Goal: Information Seeking & Learning: Learn about a topic

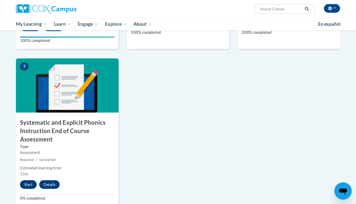
click at [115, 165] on div "Estimated learning time: 15m" at bounding box center [67, 171] width 103 height 12
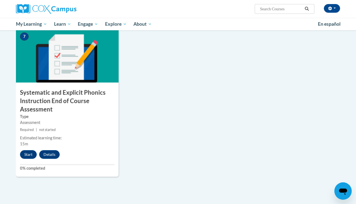
scroll to position [413, 0]
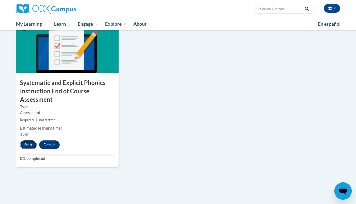
click at [25, 143] on button "Start" at bounding box center [28, 144] width 17 height 9
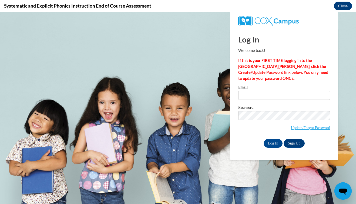
scroll to position [0, 0]
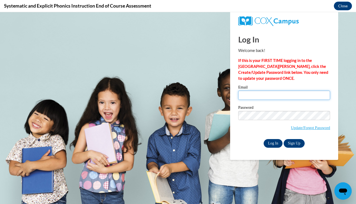
type input "eesha.marri@email.ucr.edu"
click at [272, 145] on input "Log In" at bounding box center [273, 143] width 19 height 9
click at [272, 143] on input "Log In" at bounding box center [273, 143] width 19 height 9
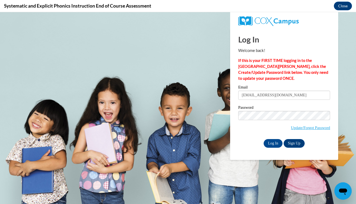
click at [254, 129] on span "Update/Forgot Password" at bounding box center [285, 122] width 92 height 22
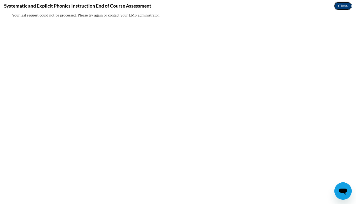
click at [339, 7] on button "Close" at bounding box center [343, 6] width 18 height 9
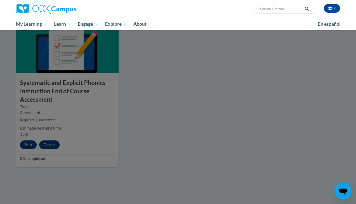
click at [188, 80] on div at bounding box center [178, 102] width 356 height 204
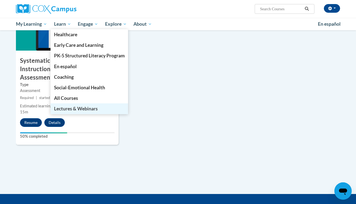
scroll to position [435, 0]
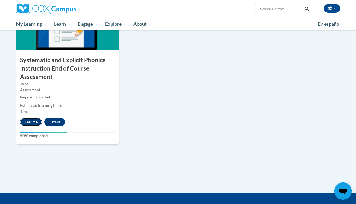
click at [34, 123] on button "Resume" at bounding box center [31, 122] width 22 height 9
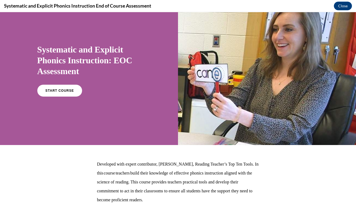
scroll to position [18, 0]
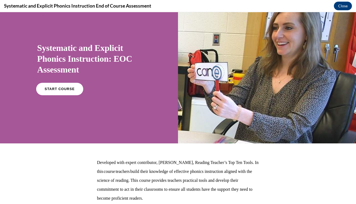
click at [53, 90] on span "START COURSE" at bounding box center [60, 89] width 30 height 4
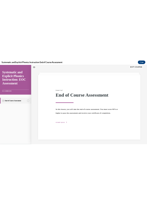
scroll to position [17, 0]
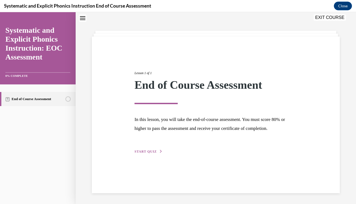
click at [144, 147] on div "Lesson 1 of 1 End of Course Assessment In this lesson, you will take the end-of…" at bounding box center [216, 106] width 171 height 96
click at [144, 154] on button "START QUIZ" at bounding box center [149, 151] width 28 height 5
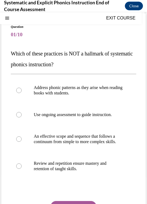
scroll to position [41, 0]
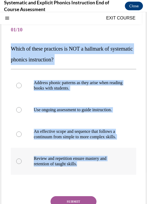
drag, startPoint x: 11, startPoint y: 49, endPoint x: 95, endPoint y: 163, distance: 140.8
click at [95, 163] on div "Question 01/10 Which of these practices is NOT a hallmark of systematic phonics…" at bounding box center [74, 129] width 126 height 221
copy div "Which of these practices is NOT a hallmark of systematic phonics instruction? A…"
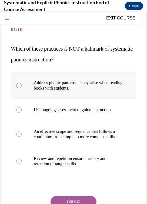
click at [61, 83] on p "Address phonic patterns as they arise when reading books with students." at bounding box center [78, 85] width 89 height 11
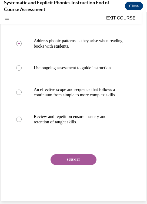
click at [65, 151] on div "Question 01/10 Which of these practices is NOT a hallmark of systematic phonics…" at bounding box center [74, 88] width 126 height 221
click at [65, 160] on button "SUBMIT" at bounding box center [74, 159] width 46 height 11
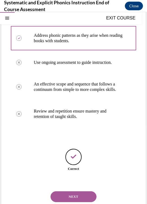
scroll to position [100, 0]
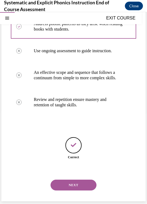
click at [66, 191] on div "NEXT" at bounding box center [74, 185] width 126 height 22
click at [65, 187] on button "NEXT" at bounding box center [74, 185] width 46 height 11
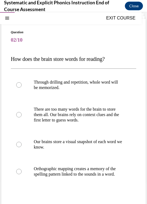
scroll to position [31, 0]
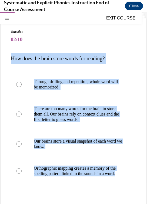
drag, startPoint x: 11, startPoint y: 58, endPoint x: 83, endPoint y: 195, distance: 155.1
click at [83, 195] on div "Question 02/10 How does the brain store words for reading? Through drilling and…" at bounding box center [74, 139] width 126 height 221
copy div "How does the brain store words for reading? Through drilling and repetition, wh…"
click at [46, 171] on p "Orthographic mapping creates a memory of the spelling pattern linked to the sou…" at bounding box center [78, 171] width 89 height 11
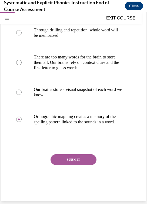
click at [68, 162] on button "SUBMIT" at bounding box center [74, 159] width 46 height 11
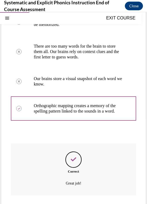
scroll to position [127, 0]
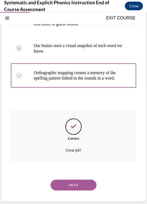
click at [68, 186] on button "NEXT" at bounding box center [74, 185] width 46 height 11
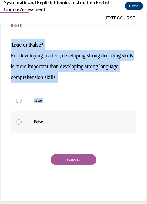
drag, startPoint x: 11, startPoint y: 45, endPoint x: 48, endPoint y: 127, distance: 89.8
click at [48, 127] on div "Question 03/10 True or False? For developing readers, developing strong decodin…" at bounding box center [74, 106] width 126 height 183
drag, startPoint x: 52, startPoint y: 130, endPoint x: 15, endPoint y: 41, distance: 96.7
click at [15, 41] on div "Question 03/10 True or False? For developing readers, developing strong decodin…" at bounding box center [74, 106] width 126 height 183
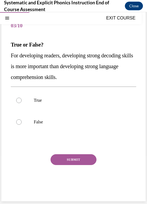
click at [10, 41] on div "Question 03/10 True or False? For developing readers, developing strong decodin…" at bounding box center [73, 103] width 144 height 197
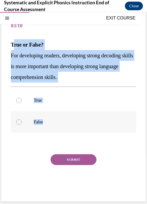
drag, startPoint x: 12, startPoint y: 47, endPoint x: 44, endPoint y: 123, distance: 82.6
click at [44, 123] on div "Question 03/10 True or False? For developing readers, developing strong decodin…" at bounding box center [74, 106] width 126 height 183
click at [21, 33] on div "Question 03/10 True or False? For developing readers, developing strong decodin…" at bounding box center [74, 106] width 126 height 183
drag, startPoint x: 12, startPoint y: 46, endPoint x: 44, endPoint y: 122, distance: 82.9
click at [44, 122] on div "Question 03/10 True or False? For developing readers, developing strong decodin…" at bounding box center [74, 106] width 126 height 183
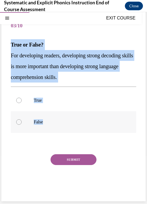
copy div "True or False? For developing readers, developing strong decoding skills is mor…"
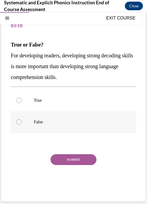
click at [44, 123] on p "False" at bounding box center [78, 121] width 89 height 5
click at [65, 160] on button "SUBMIT" at bounding box center [74, 159] width 46 height 11
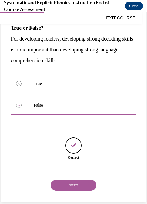
scroll to position [62, 0]
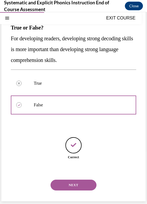
click at [67, 185] on button "NEXT" at bounding box center [74, 185] width 46 height 11
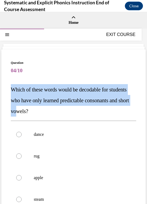
drag, startPoint x: 12, startPoint y: 90, endPoint x: 66, endPoint y: 113, distance: 58.8
click at [66, 113] on span "Which of these words would be decodable for students who have only learned pred…" at bounding box center [70, 101] width 118 height 28
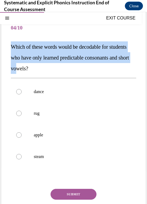
scroll to position [43, 0]
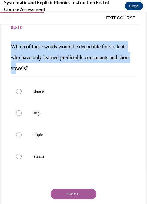
click at [50, 58] on span "Which of these words would be decodable for students who have only learned pred…" at bounding box center [70, 58] width 118 height 28
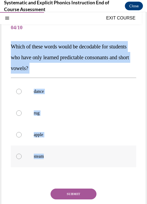
drag, startPoint x: 11, startPoint y: 46, endPoint x: 47, endPoint y: 156, distance: 115.2
click at [48, 156] on div "Question 04/10 Which of these words would be decodable for students who have on…" at bounding box center [74, 125] width 126 height 216
copy div "Which of these words would be decodable for students who have only learned pred…"
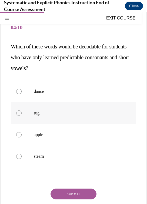
click at [35, 113] on p "rug" at bounding box center [78, 112] width 89 height 5
click at [73, 196] on button "SUBMIT" at bounding box center [74, 194] width 46 height 11
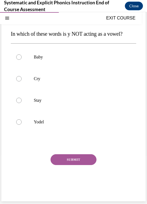
scroll to position [45, 0]
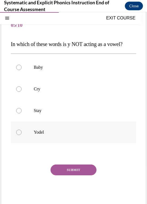
click at [38, 130] on p "Yodel" at bounding box center [78, 132] width 89 height 5
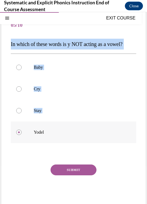
drag, startPoint x: 11, startPoint y: 44, endPoint x: 69, endPoint y: 139, distance: 111.7
click at [69, 139] on div "Question 05/10 In which of these words is y NOT acting as a vowel? Baby Cry Sta…" at bounding box center [74, 112] width 126 height 194
drag, startPoint x: 42, startPoint y: 150, endPoint x: 11, endPoint y: 46, distance: 109.2
click at [11, 46] on div "Question 05/10 In which of these words is y NOT acting as a vowel? Baby Cry Sta…" at bounding box center [74, 112] width 126 height 194
copy div "In which of these words is y NOT acting as a vowel? Baby Cry Stay Yodel"
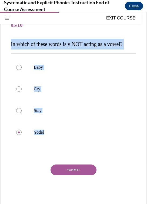
click at [74, 169] on button "SUBMIT" at bounding box center [74, 169] width 46 height 11
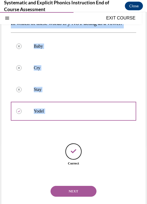
scroll to position [73, 0]
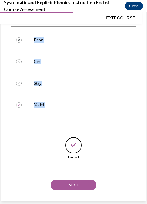
click at [60, 190] on button "NEXT" at bounding box center [74, 185] width 46 height 11
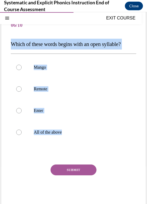
drag, startPoint x: 9, startPoint y: 46, endPoint x: 82, endPoint y: 145, distance: 123.4
click at [82, 145] on div "Question 06/10 Which of these words begins with an open syllable? Mango Remote …" at bounding box center [73, 107] width 144 height 207
copy div "Which of these words begins with an open syllable? Mango Remote Enter All of th…"
click at [32, 94] on div at bounding box center [74, 89] width 126 height 22
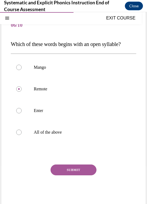
click at [68, 173] on button "SUBMIT" at bounding box center [74, 169] width 46 height 11
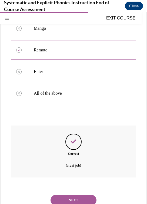
scroll to position [100, 0]
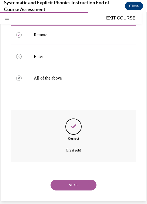
click at [72, 187] on button "NEXT" at bounding box center [74, 185] width 46 height 11
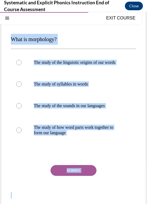
scroll to position [52, 0]
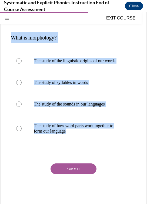
drag, startPoint x: 11, startPoint y: 89, endPoint x: 75, endPoint y: 143, distance: 84.3
click at [75, 143] on div "Question 07/10 What is morphology? The study of the linguistic origins of our w…" at bounding box center [74, 107] width 126 height 199
copy div "What is morphology? The study of the linguistic origins of our words The study …"
click at [44, 130] on p "The study of how word parts work together to form our language" at bounding box center [78, 128] width 89 height 11
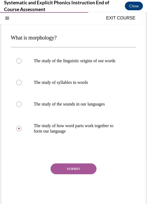
click at [78, 175] on div "SUBMIT" at bounding box center [74, 176] width 126 height 27
click at [71, 166] on button "SUBMIT" at bounding box center [74, 168] width 46 height 11
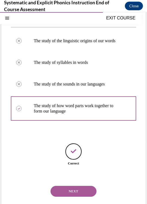
scroll to position [78, 0]
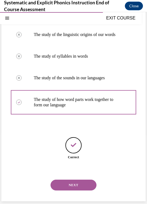
click at [65, 184] on button "NEXT" at bounding box center [74, 185] width 46 height 11
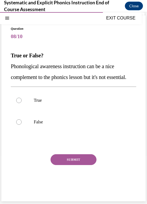
scroll to position [45, 0]
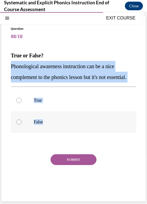
drag, startPoint x: 11, startPoint y: 56, endPoint x: 60, endPoint y: 120, distance: 80.4
click at [60, 120] on div "Question 08/10 True or False? Phonological awareness instruction can be a nice …" at bounding box center [73, 108] width 144 height 186
copy div "Phonological awareness instruction can be a nice complement to the phonics less…"
click at [43, 120] on p "False" at bounding box center [78, 121] width 89 height 5
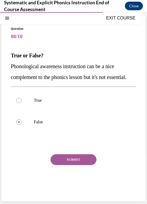
click at [64, 160] on button "SUBMIT" at bounding box center [74, 159] width 46 height 11
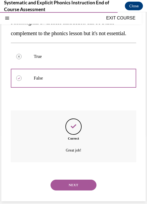
scroll to position [89, 0]
click at [68, 182] on button "NEXT" at bounding box center [74, 185] width 46 height 11
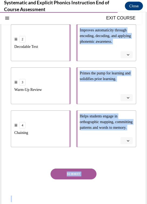
scroll to position [151, 0]
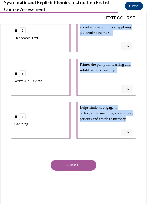
drag, startPoint x: 11, startPoint y: 34, endPoint x: 109, endPoint y: 128, distance: 136.0
click at [109, 128] on div "Question 09/10 Match these instructional components from an effective phonics l…" at bounding box center [74, 57] width 126 height 295
copy div "Match these instructional components from an effective phonics lesson with thei…"
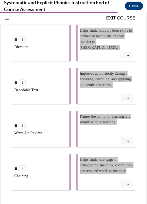
scroll to position [97, 0]
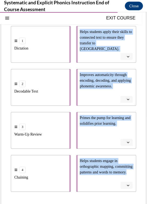
click at [74, 64] on ul "Helps students apply their skills to connected text to ensure they transfer to …" at bounding box center [105, 109] width 63 height 166
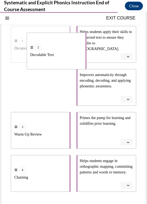
drag, startPoint x: 67, startPoint y: 85, endPoint x: 83, endPoint y: 45, distance: 43.1
click at [83, 45] on li "2 Decodable Text" at bounding box center [57, 50] width 60 height 37
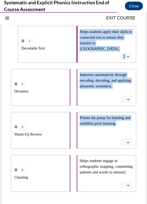
drag, startPoint x: 79, startPoint y: 134, endPoint x: 73, endPoint y: 134, distance: 6.2
click at [73, 134] on div "2 Decodable Text 1 Dictation 3 Warm-Up Review 4 Chaining Helps students apply t…" at bounding box center [74, 103] width 126 height 177
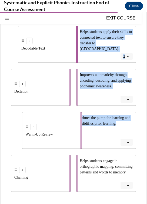
drag, startPoint x: 70, startPoint y: 137, endPoint x: 81, endPoint y: 137, distance: 11.1
click at [81, 137] on li "3 Warm-Up Review" at bounding box center [52, 130] width 60 height 37
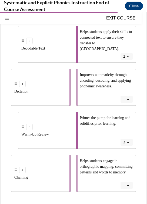
click at [65, 154] on ul "2 Decodable Text 1 Dictation 3 Warm-Up Review 4 Chaining" at bounding box center [42, 109] width 63 height 166
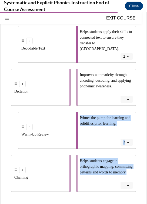
drag, startPoint x: 77, startPoint y: 93, endPoint x: 75, endPoint y: 187, distance: 94.1
click at [75, 187] on ul "Helps students apply their skills to connected text to ensure they transfer to …" at bounding box center [105, 109] width 63 height 166
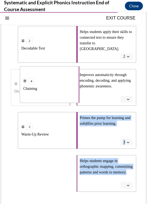
drag, startPoint x: 69, startPoint y: 177, endPoint x: 79, endPoint y: 86, distance: 92.2
click at [79, 86] on li "4 Chaining" at bounding box center [50, 84] width 60 height 37
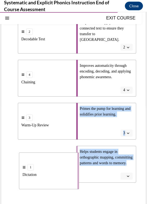
drag, startPoint x: 64, startPoint y: 189, endPoint x: 73, endPoint y: 189, distance: 8.4
click at [73, 189] on li "1 Dictation" at bounding box center [49, 170] width 60 height 37
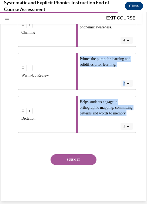
click at [68, 160] on button "SUBMIT" at bounding box center [74, 159] width 46 height 11
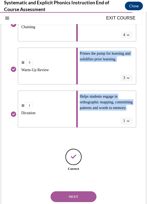
scroll to position [173, 0]
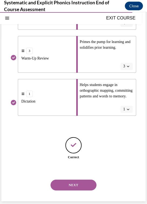
click at [75, 191] on div "NEXT" at bounding box center [74, 185] width 126 height 22
click at [75, 190] on div "NEXT" at bounding box center [74, 185] width 126 height 22
click at [68, 186] on button "NEXT" at bounding box center [74, 185] width 46 height 11
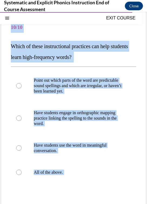
scroll to position [46, 0]
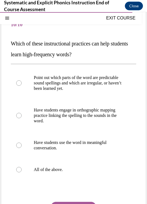
click at [46, 64] on div "Point out which parts of the word are predictable sound spellings and which are…" at bounding box center [74, 123] width 126 height 119
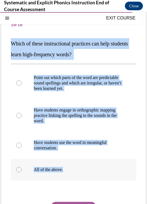
drag, startPoint x: 12, startPoint y: 43, endPoint x: 70, endPoint y: 171, distance: 140.8
click at [70, 171] on div "Question 10/10 Which of these instructional practices can help students learn h…" at bounding box center [74, 130] width 126 height 232
copy div "Which of these instructional practices can help students learn high-frequency w…"
click at [82, 170] on p "All of the above." at bounding box center [78, 169] width 89 height 5
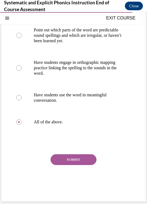
click at [69, 161] on button "SUBMIT" at bounding box center [74, 159] width 46 height 11
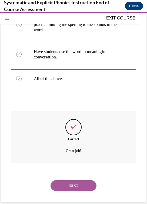
scroll to position [137, 0]
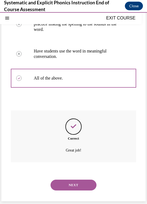
click at [67, 183] on button "NEXT" at bounding box center [74, 185] width 46 height 11
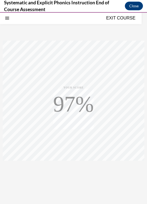
scroll to position [51, 0]
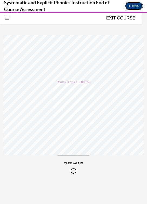
click at [130, 6] on button "Close" at bounding box center [134, 6] width 18 height 9
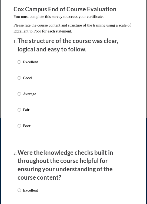
scroll to position [60, 0]
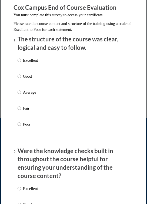
click at [30, 61] on p "Excellent" at bounding box center [30, 60] width 15 height 6
click at [21, 61] on input "Excellent" at bounding box center [20, 60] width 4 height 6
radio input "true"
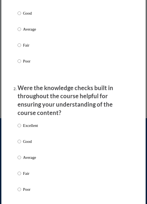
scroll to position [121, 0]
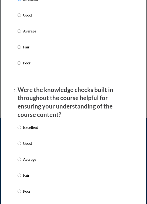
click at [32, 129] on p "Excellent" at bounding box center [30, 127] width 15 height 6
click at [21, 129] on input "Excellent" at bounding box center [20, 127] width 4 height 6
radio input "true"
click at [30, 141] on p "Good" at bounding box center [30, 143] width 15 height 6
click at [21, 141] on input "Good" at bounding box center [20, 143] width 4 height 6
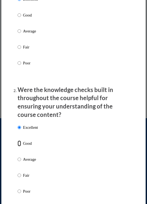
radio input "true"
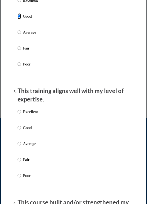
scroll to position [250, 0]
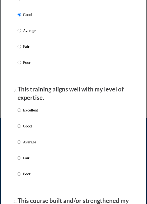
click at [30, 138] on div "Excellent Good Average Fair Poor" at bounding box center [28, 146] width 20 height 84
click at [30, 145] on label "Average" at bounding box center [28, 146] width 20 height 15
click at [21, 145] on input "Average" at bounding box center [20, 142] width 4 height 6
radio input "true"
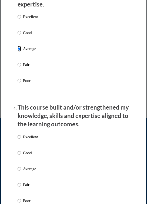
scroll to position [345, 0]
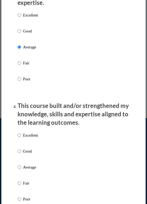
click at [30, 136] on p "Excellent" at bounding box center [30, 135] width 15 height 6
click at [21, 136] on input "Excellent" at bounding box center [20, 135] width 4 height 6
radio input "true"
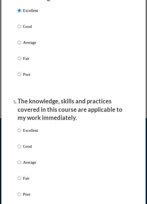
click at [30, 143] on p "Good" at bounding box center [30, 146] width 15 height 6
click at [21, 143] on input "Good" at bounding box center [20, 146] width 4 height 6
radio input "true"
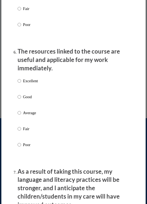
click at [25, 97] on p "Good" at bounding box center [30, 97] width 15 height 6
click at [21, 97] on input "Good" at bounding box center [20, 97] width 4 height 6
radio input "true"
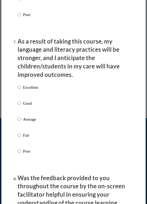
scroll to position [774, 0]
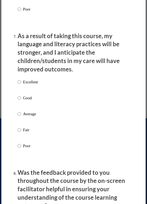
click at [26, 91] on label "Excellent" at bounding box center [28, 86] width 20 height 15
click at [21, 85] on input "Excellent" at bounding box center [20, 82] width 4 height 6
radio input "true"
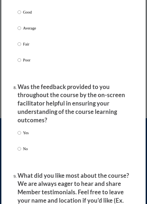
scroll to position [865, 0]
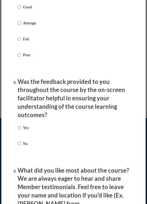
click at [25, 128] on p "Yes" at bounding box center [26, 128] width 6 height 6
click at [21, 128] on input "Yes" at bounding box center [20, 128] width 4 height 6
radio input "true"
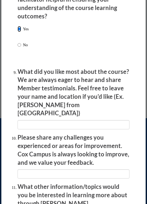
scroll to position [965, 0]
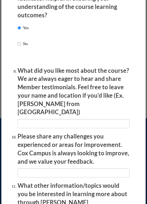
click at [35, 109] on li "What did you like most about the course? We are always eager to hear and share …" at bounding box center [74, 98] width 112 height 62
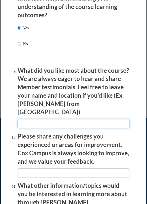
click at [38, 119] on input "textbox" at bounding box center [74, 123] width 112 height 9
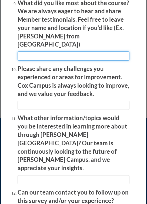
scroll to position [1038, 0]
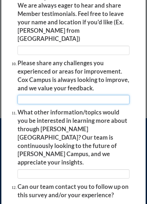
click at [50, 95] on input "textbox" at bounding box center [74, 99] width 112 height 9
type input "n/a"
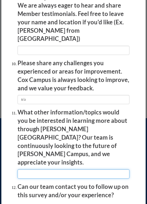
click at [48, 169] on input "textbox" at bounding box center [74, 173] width 112 height 9
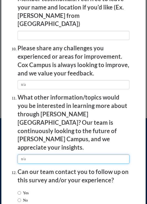
type input "n/a"
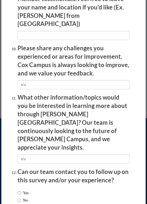
click at [23, 197] on label "No" at bounding box center [23, 200] width 10 height 6
click at [21, 197] on input "No" at bounding box center [20, 200] width 4 height 6
radio input "true"
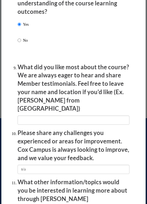
scroll to position [965, 0]
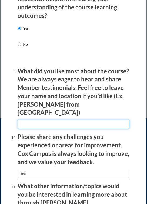
click at [72, 120] on input "textbox" at bounding box center [74, 124] width 112 height 9
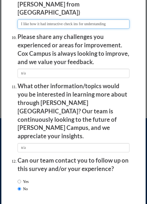
type input "I like how it had interactive check ins for understanding"
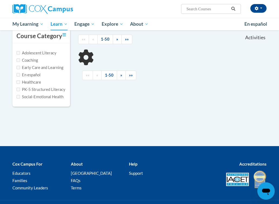
scroll to position [54, 0]
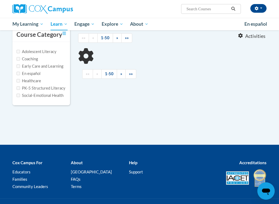
type input "trauma informed"
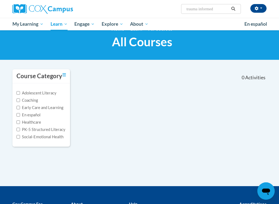
scroll to position [0, 0]
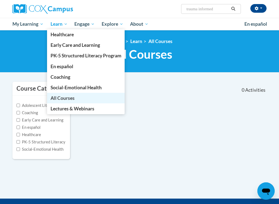
click at [61, 100] on span "All Courses" at bounding box center [63, 98] width 24 height 6
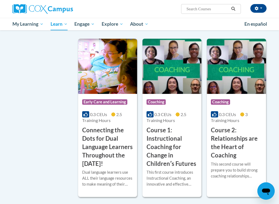
scroll to position [254, 0]
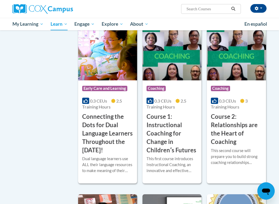
click at [229, 9] on input "Search..." at bounding box center [207, 9] width 43 height 6
type input "trauma"
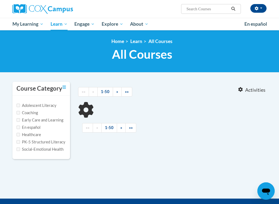
type input "trauma"
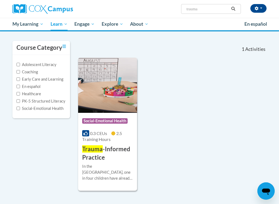
scroll to position [48, 0]
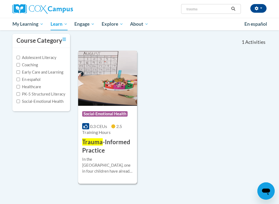
click at [108, 147] on h3 "Trauma -Informed Practice" at bounding box center [107, 146] width 51 height 17
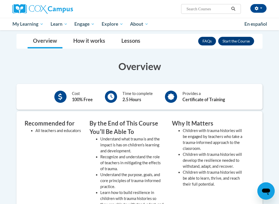
scroll to position [117, 0]
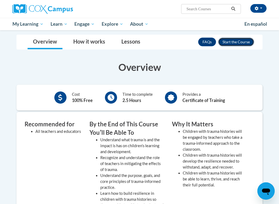
click at [236, 39] on button "Enroll" at bounding box center [236, 42] width 36 height 9
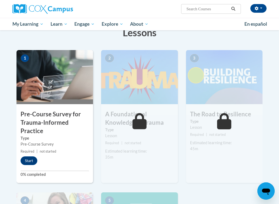
scroll to position [101, 0]
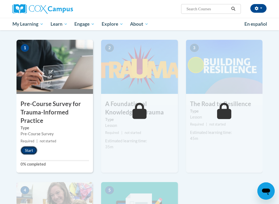
click at [25, 153] on button "Start" at bounding box center [29, 150] width 17 height 9
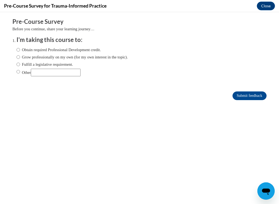
scroll to position [0, 0]
click at [65, 52] on label "Obtain required Professional Development credit." at bounding box center [58, 50] width 84 height 6
click at [20, 52] on input "Obtain required Professional Development credit." at bounding box center [18, 50] width 4 height 6
radio input "true"
click at [66, 57] on label "Grow professionally on my own (for my own interest in the topic)." at bounding box center [71, 57] width 111 height 6
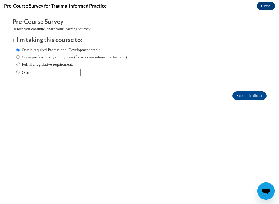
click at [20, 57] on input "Grow professionally on my own (for my own interest in the topic)." at bounding box center [18, 57] width 4 height 6
radio input "true"
click at [67, 52] on label "Obtain required Professional Development credit." at bounding box center [58, 50] width 84 height 6
click at [20, 52] on input "Obtain required Professional Development credit." at bounding box center [18, 50] width 4 height 6
radio input "true"
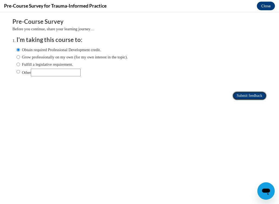
click at [258, 99] on input "Submit feedback" at bounding box center [250, 95] width 34 height 9
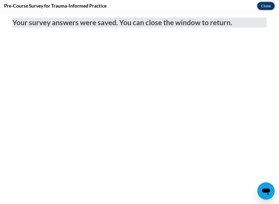
click at [261, 5] on button "Close" at bounding box center [266, 6] width 18 height 9
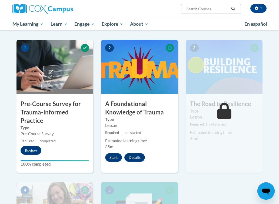
click at [105, 160] on div "Start Details Feedback" at bounding box center [126, 157] width 51 height 9
click at [118, 157] on button "Start" at bounding box center [113, 157] width 17 height 9
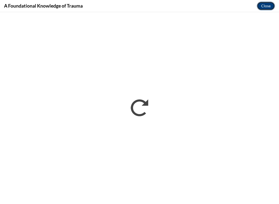
click at [263, 5] on button "Close" at bounding box center [266, 6] width 18 height 9
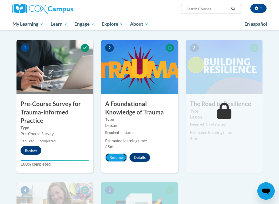
click at [114, 156] on button "Resume" at bounding box center [116, 157] width 22 height 9
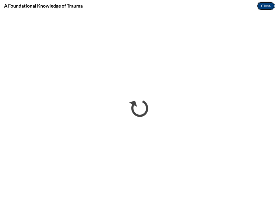
click at [266, 5] on button "Close" at bounding box center [266, 6] width 18 height 9
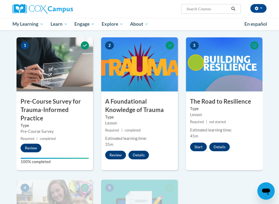
scroll to position [105, 0]
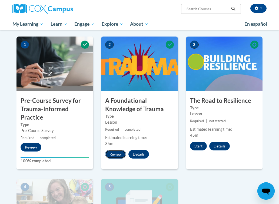
click at [115, 155] on button "Review" at bounding box center [115, 154] width 21 height 9
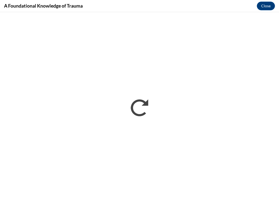
scroll to position [0, 0]
click at [266, 4] on button "Close" at bounding box center [266, 6] width 18 height 9
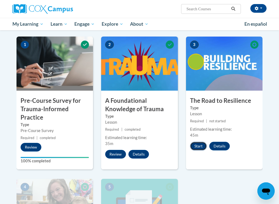
click at [197, 145] on button "Start" at bounding box center [198, 146] width 17 height 9
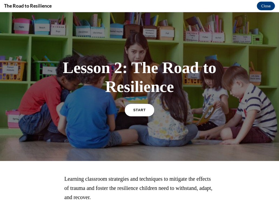
click at [138, 110] on span "START" at bounding box center [139, 110] width 12 height 4
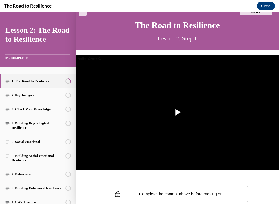
scroll to position [46, 0]
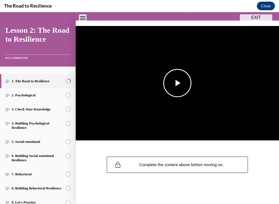
click at [177, 83] on span "Video player" at bounding box center [177, 83] width 0 height 0
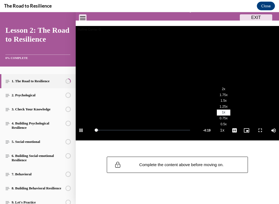
click at [223, 91] on span "2x" at bounding box center [224, 89] width 4 height 4
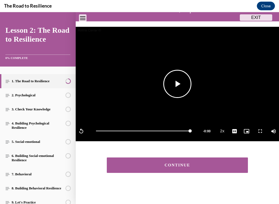
scroll to position [45, 0]
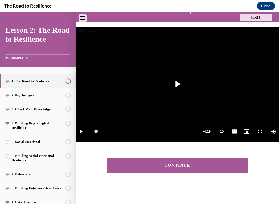
click at [171, 167] on div "CONTINUE" at bounding box center [177, 165] width 124 height 4
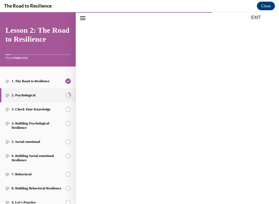
scroll to position [46, 0]
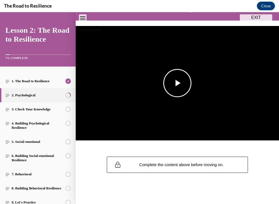
click at [177, 83] on span "Video player" at bounding box center [177, 83] width 0 height 0
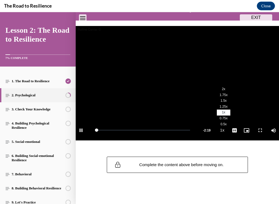
click at [226, 91] on li "2x" at bounding box center [224, 89] width 14 height 6
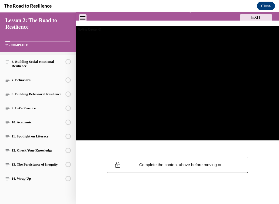
scroll to position [45, 0]
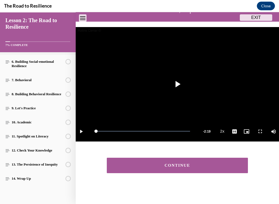
click at [217, 121] on button "Playback Rate 2x" at bounding box center [222, 131] width 11 height 20
click at [140, 160] on button "CONTINUE" at bounding box center [177, 165] width 141 height 15
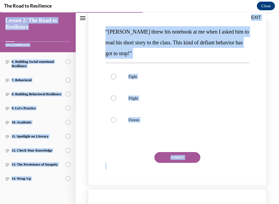
scroll to position [0, 0]
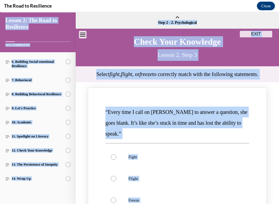
drag, startPoint x: 148, startPoint y: 86, endPoint x: 173, endPoint y: -39, distance: 127.9
click at [173, 12] on html "SKIP TO STEP Audio transcript EXIT Lesson 2: The Road to Resilience 14% COMPLET…" at bounding box center [139, 108] width 279 height 192
copy div "Audio transcript EXIT Lesson 2: The Road to Resilience 14% COMPLETE 1. The Road…"
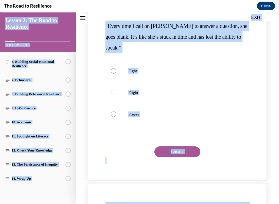
scroll to position [89, 0]
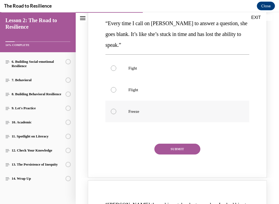
click at [130, 122] on label "Freeze" at bounding box center [177, 112] width 144 height 22
click at [116, 114] on input "Freeze" at bounding box center [113, 111] width 5 height 5
radio input "true"
click at [170, 154] on button "SUBMIT" at bounding box center [177, 149] width 46 height 11
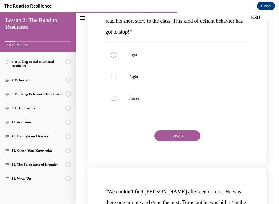
scroll to position [333, 0]
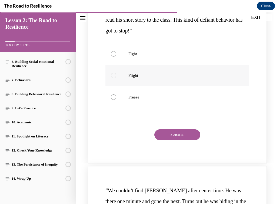
click at [135, 86] on label "Flight" at bounding box center [177, 76] width 144 height 22
click at [116, 78] on input "Flight" at bounding box center [113, 75] width 5 height 5
radio input "true"
click at [183, 140] on button "SUBMIT" at bounding box center [177, 134] width 46 height 11
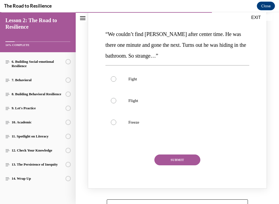
scroll to position [568, 0]
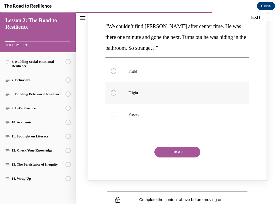
click at [174, 95] on p "Flight" at bounding box center [181, 92] width 107 height 5
click at [116, 95] on input "Flight" at bounding box center [113, 92] width 5 height 5
radio input "true"
click at [173, 157] on button "SUBMIT" at bounding box center [177, 152] width 46 height 11
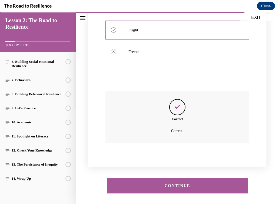
scroll to position [662, 0]
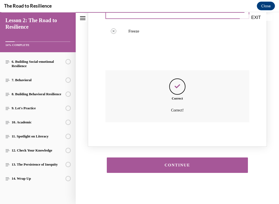
click at [172, 166] on div "CONTINUE" at bounding box center [177, 165] width 124 height 4
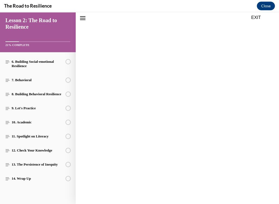
scroll to position [17, 0]
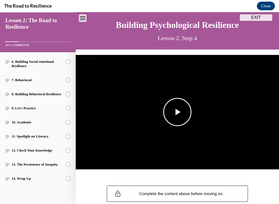
click at [177, 112] on span "Video player" at bounding box center [177, 112] width 0 height 0
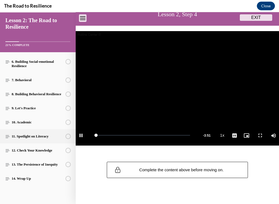
scroll to position [0, 0]
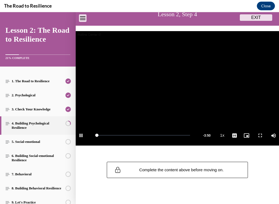
click at [220, 92] on video "Video player" at bounding box center [177, 88] width 203 height 114
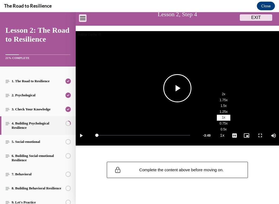
click at [220, 94] on li "2x" at bounding box center [224, 94] width 14 height 6
click at [177, 88] on span "Video player" at bounding box center [177, 88] width 0 height 0
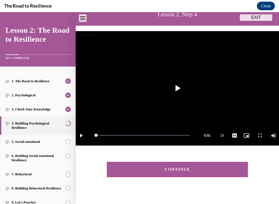
click at [121, 170] on div "CONTINUE" at bounding box center [177, 169] width 124 height 4
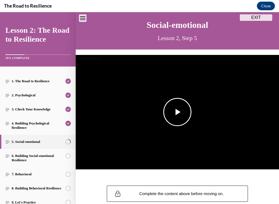
scroll to position [46, 0]
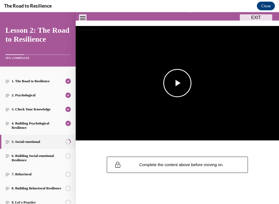
click at [157, 94] on img "Video player" at bounding box center [177, 83] width 203 height 114
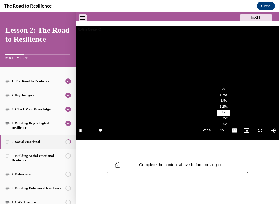
click at [223, 87] on li "2x" at bounding box center [224, 89] width 14 height 6
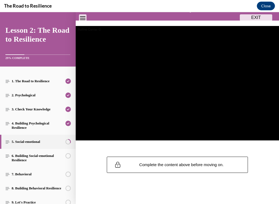
scroll to position [45, 0]
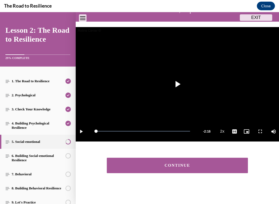
click at [131, 158] on button "CONTINUE" at bounding box center [177, 165] width 141 height 15
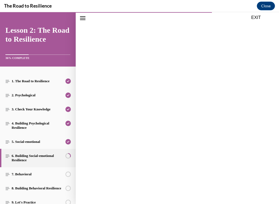
scroll to position [46, 0]
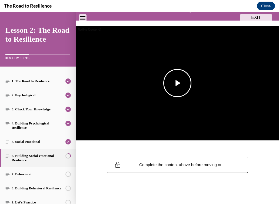
click at [177, 83] on span "Video player" at bounding box center [177, 83] width 0 height 0
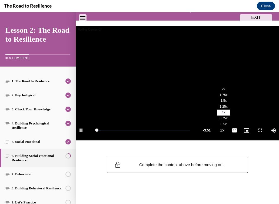
click at [226, 88] on li "2x" at bounding box center [224, 89] width 14 height 6
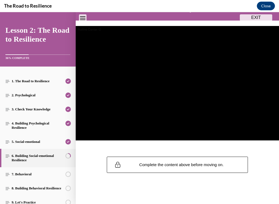
scroll to position [45, 0]
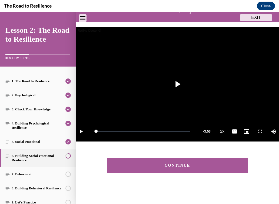
click at [124, 161] on button "CONTINUE" at bounding box center [177, 165] width 141 height 15
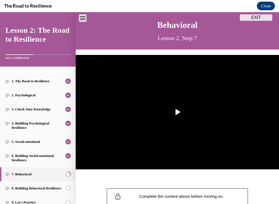
scroll to position [51, 0]
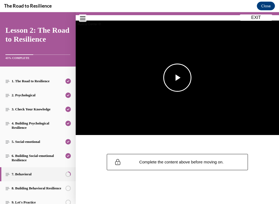
click at [190, 101] on img "Video player" at bounding box center [177, 78] width 203 height 114
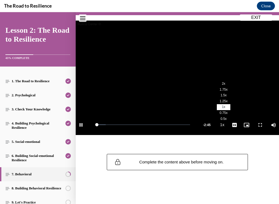
click at [220, 85] on li "2x" at bounding box center [224, 84] width 14 height 6
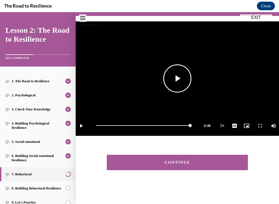
scroll to position [50, 0]
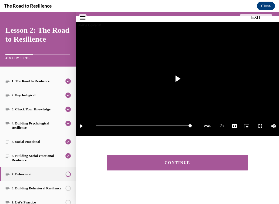
click at [171, 161] on div "CONTINUE" at bounding box center [177, 163] width 124 height 4
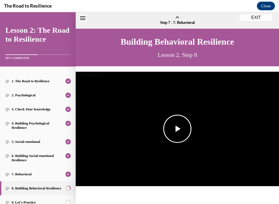
scroll to position [17, 0]
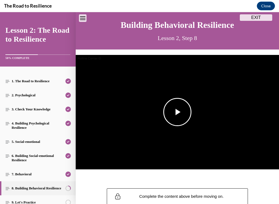
click at [177, 112] on span "Video player" at bounding box center [177, 112] width 0 height 0
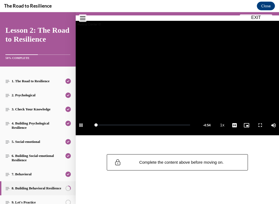
scroll to position [51, 0]
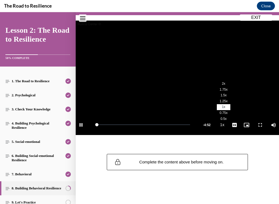
click at [226, 85] on li "2x" at bounding box center [224, 84] width 14 height 6
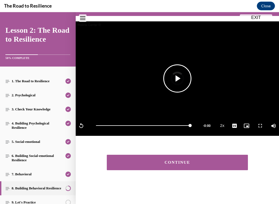
scroll to position [50, 0]
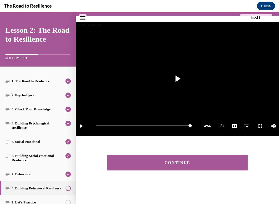
click at [149, 161] on div "CONTINUE" at bounding box center [177, 163] width 124 height 4
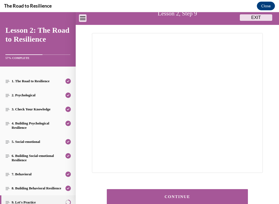
scroll to position [75, 0]
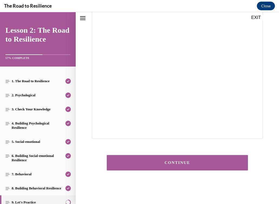
click at [161, 161] on div "CONTINUE" at bounding box center [177, 163] width 124 height 4
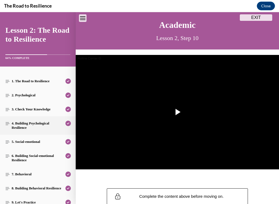
scroll to position [94, 0]
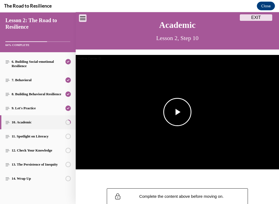
click at [177, 112] on span "Video player" at bounding box center [177, 112] width 0 height 0
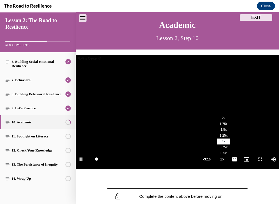
click at [223, 120] on li "2x" at bounding box center [224, 118] width 14 height 6
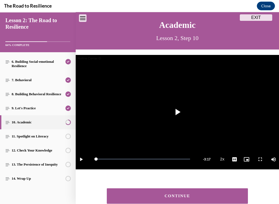
click at [179, 193] on button "CONTINUE" at bounding box center [177, 195] width 141 height 15
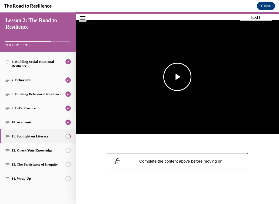
scroll to position [51, 0]
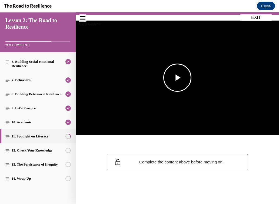
click at [204, 82] on img "Video player" at bounding box center [177, 78] width 203 height 114
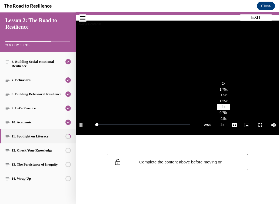
click at [221, 85] on li "2x" at bounding box center [224, 84] width 14 height 6
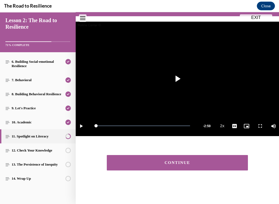
click at [147, 154] on div "CONTINUE" at bounding box center [177, 163] width 203 height 32
click at [142, 161] on div "CONTINUE" at bounding box center [177, 163] width 124 height 4
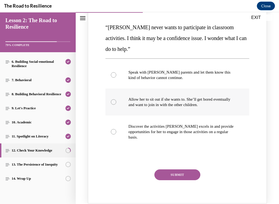
scroll to position [84, 0]
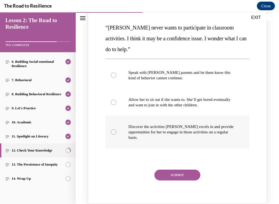
click at [138, 122] on label "Discover the activities [PERSON_NAME] excels in and provide opportunities for h…" at bounding box center [177, 132] width 144 height 32
click at [116, 129] on input "Discover the activities [PERSON_NAME] excels in and provide opportunities for h…" at bounding box center [113, 131] width 5 height 5
radio input "true"
click at [141, 126] on p "Discover the activities [PERSON_NAME] excels in and provide opportunities for h…" at bounding box center [181, 132] width 107 height 16
click at [116, 129] on input "Discover the activities [PERSON_NAME] excels in and provide opportunities for h…" at bounding box center [113, 131] width 5 height 5
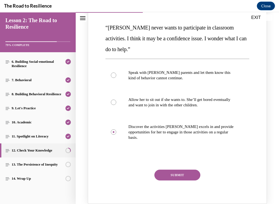
click at [169, 175] on button "SUBMIT" at bounding box center [177, 175] width 46 height 11
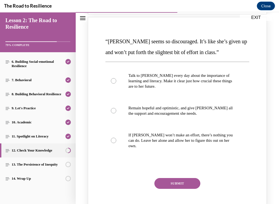
scroll to position [323, 0]
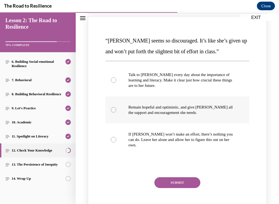
click at [219, 101] on label "Remain hopeful and optimistic, and give [PERSON_NAME] all the support and encou…" at bounding box center [177, 109] width 144 height 27
click at [116, 107] on input "Remain hopeful and optimistic, and give [PERSON_NAME] all the support and encou…" at bounding box center [113, 109] width 5 height 5
radio input "true"
click at [174, 177] on button "SUBMIT" at bounding box center [177, 182] width 46 height 11
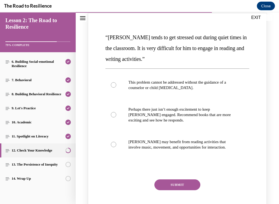
scroll to position [574, 0]
click at [164, 139] on p "[PERSON_NAME] may benefit from reading activities that involve music, movement,…" at bounding box center [181, 144] width 107 height 11
click at [116, 141] on input "[PERSON_NAME] may benefit from reading activities that involve music, movement,…" at bounding box center [113, 143] width 5 height 5
radio input "true"
click at [176, 180] on button "SUBMIT" at bounding box center [177, 184] width 46 height 11
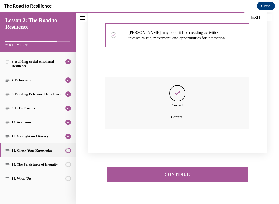
scroll to position [690, 0]
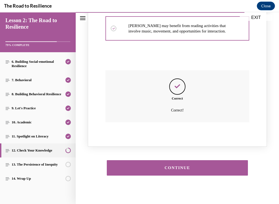
click at [173, 166] on div "CONTINUE" at bounding box center [177, 168] width 124 height 4
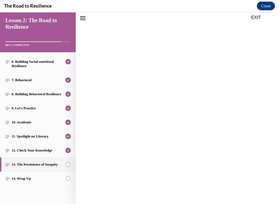
scroll to position [17, 0]
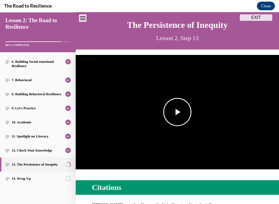
click at [177, 112] on span "Video player" at bounding box center [177, 112] width 0 height 0
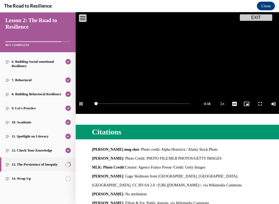
scroll to position [74, 0]
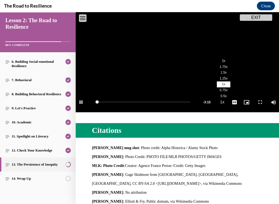
click at [225, 60] on span "2x" at bounding box center [224, 61] width 4 height 4
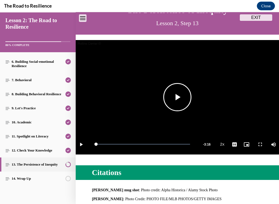
scroll to position [147, 0]
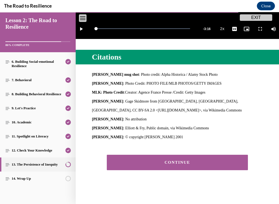
click at [167, 167] on button "CONTINUE" at bounding box center [177, 162] width 141 height 15
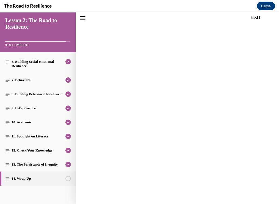
scroll to position [17, 0]
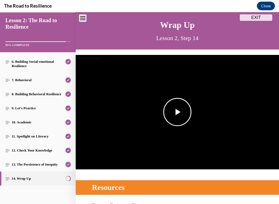
click at [177, 112] on span "Video player" at bounding box center [177, 112] width 0 height 0
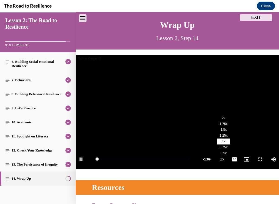
click at [227, 118] on li "2x" at bounding box center [224, 118] width 14 height 6
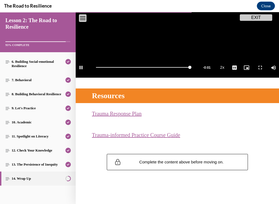
scroll to position [107, 0]
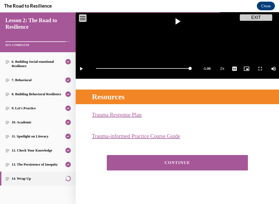
click at [173, 155] on button "CONTINUE" at bounding box center [177, 162] width 141 height 15
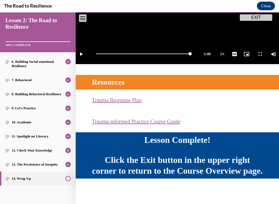
scroll to position [133, 0]
click at [267, 4] on button "Close" at bounding box center [266, 6] width 18 height 9
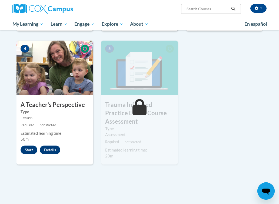
scroll to position [247, 0]
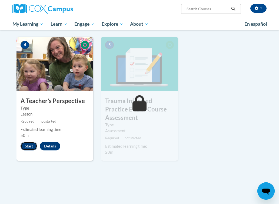
click at [25, 148] on button "Start" at bounding box center [29, 146] width 17 height 9
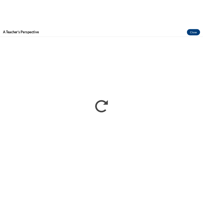
scroll to position [0, 0]
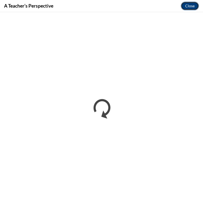
click at [193, 4] on button "Close" at bounding box center [190, 6] width 18 height 9
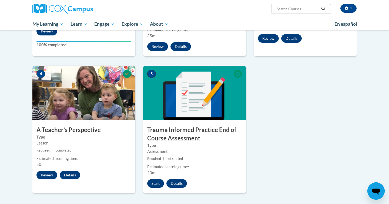
scroll to position [213, 0]
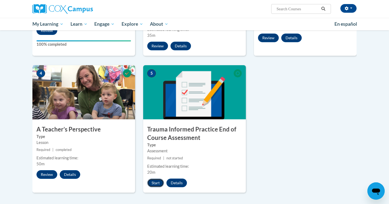
click at [155, 181] on button "Start" at bounding box center [155, 183] width 17 height 9
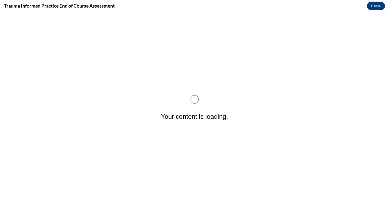
scroll to position [0, 0]
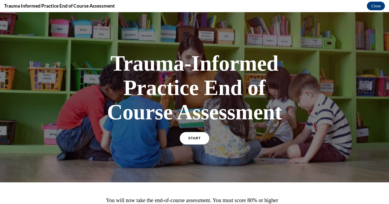
click at [193, 140] on link "START" at bounding box center [194, 138] width 29 height 12
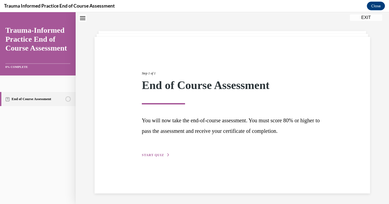
scroll to position [17, 0]
click at [152, 156] on button "START QUIZ" at bounding box center [156, 154] width 28 height 5
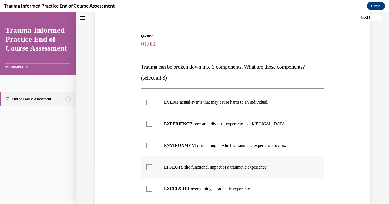
scroll to position [48, 0]
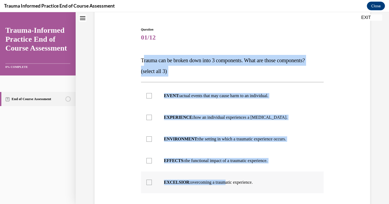
drag, startPoint x: 142, startPoint y: 60, endPoint x: 225, endPoint y: 180, distance: 145.9
click at [225, 181] on div "Question 01/12 Trauma can be broken down into 3 components. What are those comp…" at bounding box center [232, 143] width 183 height 233
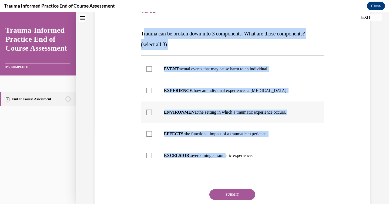
scroll to position [83, 0]
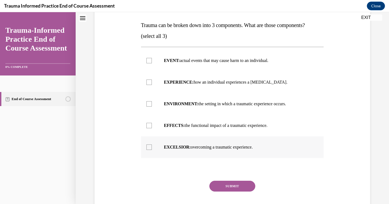
click at [263, 148] on p "EXCELSIOR: overcoming a traumatic experience." at bounding box center [237, 146] width 147 height 5
click at [152, 148] on input "EXCELSIOR: overcoming a traumatic experience." at bounding box center [149, 146] width 5 height 5
drag, startPoint x: 265, startPoint y: 152, endPoint x: 138, endPoint y: 27, distance: 177.9
click at [138, 27] on div "Question 01/12 Trauma can be broken down into 3 components. What are those comp…" at bounding box center [232, 100] width 279 height 249
copy div "Trauma can be broken down into 3 components. What are those components? (select…"
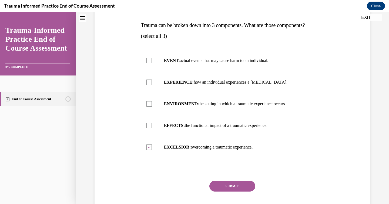
click at [171, 23] on span "Trauma can be broken down into 3 components. What are those components?" at bounding box center [223, 25] width 164 height 6
click at [150, 150] on label "EXCELSIOR: overcoming a traumatic experience." at bounding box center [232, 147] width 183 height 22
click at [150, 150] on input "EXCELSIOR: overcoming a traumatic experience." at bounding box center [149, 146] width 5 height 5
checkbox input "false"
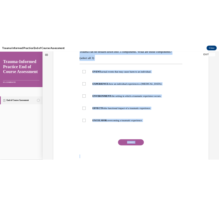
scroll to position [115, 0]
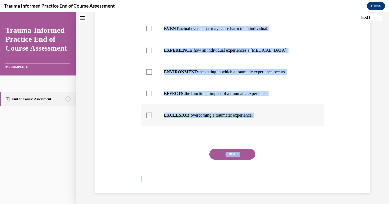
drag, startPoint x: 141, startPoint y: 68, endPoint x: 272, endPoint y: 121, distance: 140.9
click at [272, 121] on div "Question 01/12 Trauma can be broken down into 3 components. What are those comp…" at bounding box center [232, 76] width 183 height 233
copy div "Trauma can be broken down into 3 components. What are those components? (select…"
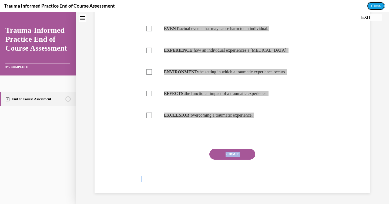
drag, startPoint x: 378, startPoint y: 18, endPoint x: 376, endPoint y: 47, distance: 28.5
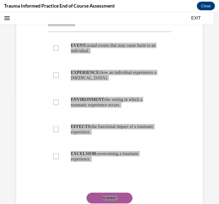
scroll to position [107, 0]
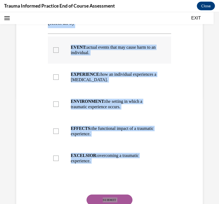
click at [78, 54] on p "EVENT: actual events that may cause harm to an individual." at bounding box center [114, 50] width 87 height 11
click at [59, 53] on input "EVENT: actual events that may cause harm to an individual." at bounding box center [55, 49] width 5 height 5
checkbox input "true"
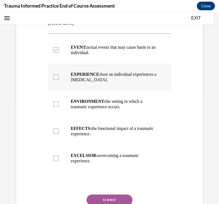
click at [82, 81] on p "EXPERIENCE: how an individual experiences a [MEDICAL_DATA]." at bounding box center [114, 77] width 87 height 11
click at [59, 80] on input "EXPERIENCE: how an individual experiences a [MEDICAL_DATA]." at bounding box center [55, 76] width 5 height 5
checkbox input "true"
click at [85, 131] on p "EFFECTS: the functional impact of a traumatic experience." at bounding box center [114, 131] width 87 height 11
click at [59, 131] on input "EFFECTS: the functional impact of a traumatic experience." at bounding box center [55, 130] width 5 height 5
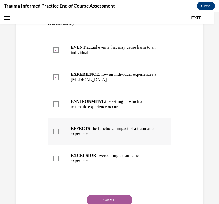
checkbox input "true"
click at [98, 198] on button "SUBMIT" at bounding box center [110, 199] width 46 height 11
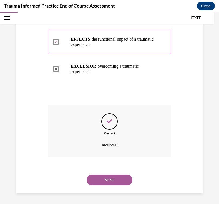
scroll to position [197, 0]
click at [97, 177] on button "NEXT" at bounding box center [110, 179] width 46 height 11
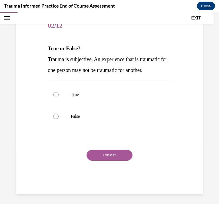
scroll to position [61, 0]
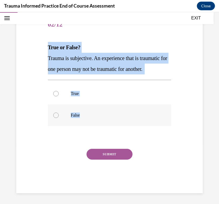
drag, startPoint x: 48, startPoint y: 48, endPoint x: 101, endPoint y: 118, distance: 88.6
click at [101, 118] on div "Question 02/12 True or False? Trauma is subjective. An experience that is traum…" at bounding box center [110, 103] width 124 height 179
copy div "True or False? Trauma is subjective. An experience that is traumatic for one pe…"
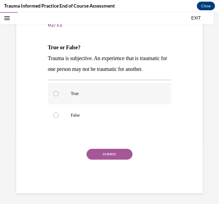
click at [77, 92] on p "True" at bounding box center [114, 93] width 87 height 5
click at [59, 92] on input "True" at bounding box center [55, 93] width 5 height 5
radio input "true"
click at [103, 157] on button "SUBMIT" at bounding box center [110, 154] width 46 height 11
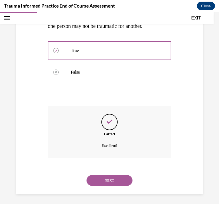
scroll to position [105, 0]
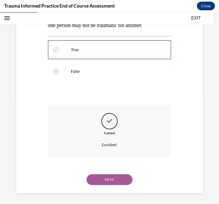
click at [103, 174] on button "NEXT" at bounding box center [110, 179] width 46 height 11
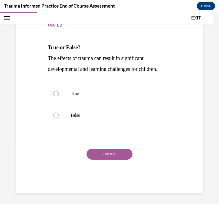
scroll to position [60, 0]
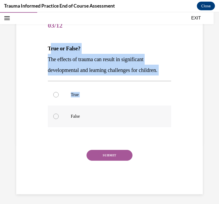
drag, startPoint x: 49, startPoint y: 48, endPoint x: 93, endPoint y: 112, distance: 77.0
click at [93, 112] on div "Question 03/12 True or False? The effects of trauma can result in significant d…" at bounding box center [110, 104] width 124 height 179
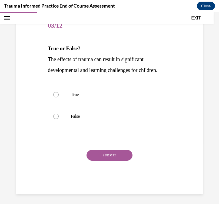
click at [47, 45] on div "Question 03/12 True or False? The effects of trauma can result in significant d…" at bounding box center [110, 100] width 126 height 187
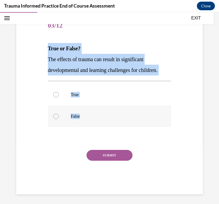
drag, startPoint x: 48, startPoint y: 48, endPoint x: 98, endPoint y: 115, distance: 83.8
click at [98, 115] on div "Question 03/12 True or False? The effects of trauma can result in significant d…" at bounding box center [110, 100] width 126 height 187
copy div "True or False? The effects of trauma can result in significant developmental an…"
click at [75, 93] on p "True" at bounding box center [114, 94] width 87 height 5
click at [59, 93] on input "True" at bounding box center [55, 94] width 5 height 5
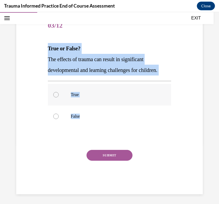
radio input "true"
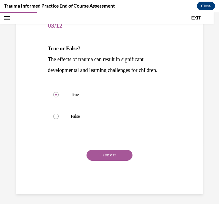
click at [115, 151] on button "SUBMIT" at bounding box center [110, 155] width 46 height 11
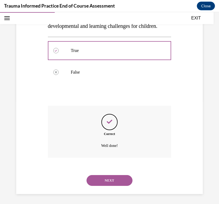
scroll to position [105, 0]
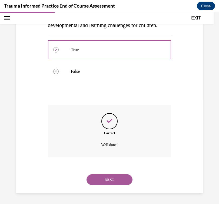
click at [101, 179] on button "NEXT" at bounding box center [110, 179] width 46 height 11
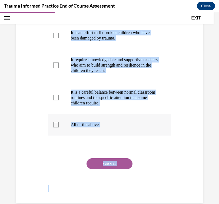
scroll to position [169, 0]
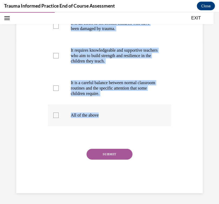
drag, startPoint x: 48, startPoint y: 40, endPoint x: 130, endPoint y: 120, distance: 113.8
click at [130, 120] on div "Question 04/12 Which of the following statements accurately describe trauma-inf…" at bounding box center [110, 52] width 124 height 282
copy div "Which of the following statements accurately describe trauma-informed practice?…"
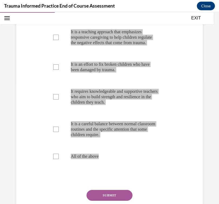
scroll to position [122, 0]
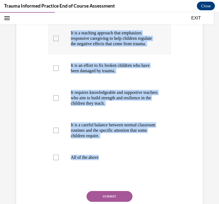
click at [123, 38] on p "It is a teaching approach that emphasizes responsive caregiving to help childre…" at bounding box center [114, 38] width 87 height 16
click at [59, 38] on input "It is a teaching approach that emphasizes responsive caregiving to help childre…" at bounding box center [55, 38] width 5 height 5
checkbox input "true"
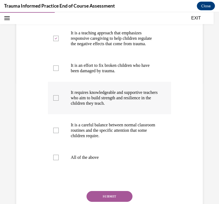
click at [105, 106] on p "It requires knowledgeable and supportive teachers who aim to build strength and…" at bounding box center [114, 98] width 87 height 16
click at [59, 101] on input "It requires knowledgeable and supportive teachers who aim to build strength and…" at bounding box center [55, 97] width 5 height 5
checkbox input "true"
click at [106, 133] on p "It is a careful balance between normal classroom routines and the specific atte…" at bounding box center [114, 130] width 87 height 16
click at [59, 133] on input "It is a careful balance between normal classroom routines and the specific atte…" at bounding box center [55, 130] width 5 height 5
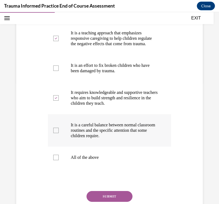
checkbox input "true"
click at [114, 202] on button "SUBMIT" at bounding box center [110, 196] width 46 height 11
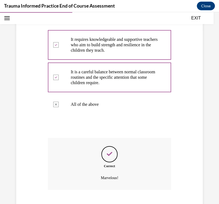
scroll to position [213, 0]
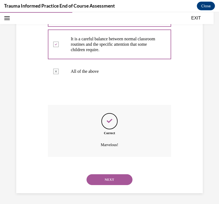
click at [99, 177] on button "NEXT" at bounding box center [110, 179] width 46 height 11
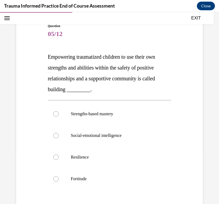
scroll to position [63, 0]
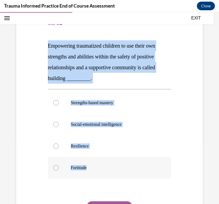
drag, startPoint x: 48, startPoint y: 44, endPoint x: 94, endPoint y: 173, distance: 136.1
click at [94, 173] on div "Question 05/12 Empowering traumatized children to use their own strengths and a…" at bounding box center [110, 128] width 124 height 233
copy div "Empowering traumatized children to use their own strengths and abilities within…"
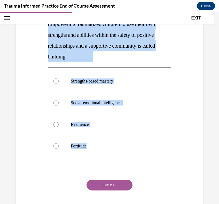
scroll to position [90, 0]
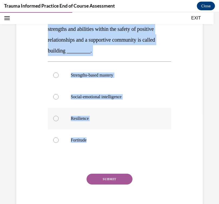
click at [71, 117] on p "Resilience" at bounding box center [114, 118] width 87 height 5
click at [59, 117] on input "Resilience" at bounding box center [55, 118] width 5 height 5
radio input "true"
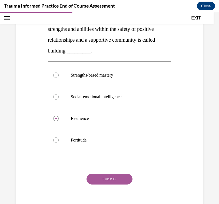
click at [105, 179] on button "SUBMIT" at bounding box center [110, 179] width 46 height 11
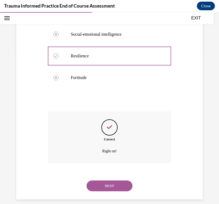
scroll to position [159, 0]
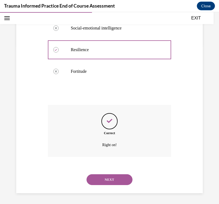
click at [108, 181] on button "NEXT" at bounding box center [110, 179] width 46 height 11
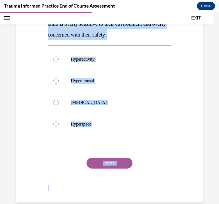
scroll to position [102, 0]
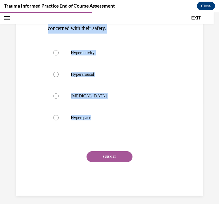
drag, startPoint x: 47, startPoint y: 60, endPoint x: 117, endPoint y: 134, distance: 101.2
click at [117, 134] on div "Question 06/12 ____________ is an anxious and fearful state in which the child …" at bounding box center [110, 80] width 126 height 230
copy div "____________ is an anxious and fearful state in which the child is overly sensi…"
click at [89, 55] on p "Hyperactivity" at bounding box center [114, 52] width 87 height 5
click at [59, 55] on input "Hyperactivity" at bounding box center [55, 52] width 5 height 5
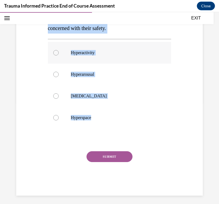
radio input "true"
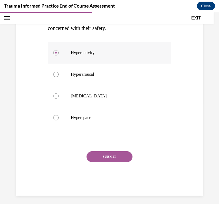
click at [137, 51] on p "Hyperactivity" at bounding box center [114, 52] width 87 height 5
click at [59, 51] on input "Hyperactivity" at bounding box center [55, 52] width 5 height 5
click at [117, 74] on p "Hyperarousal" at bounding box center [114, 74] width 87 height 5
click at [59, 74] on input "Hyperarousal" at bounding box center [55, 74] width 5 height 5
radio input "true"
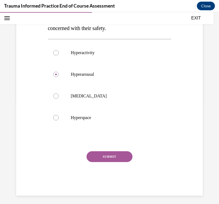
click at [90, 152] on button "SUBMIT" at bounding box center [110, 156] width 46 height 11
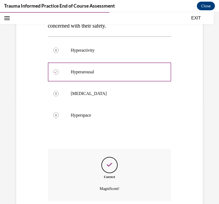
scroll to position [148, 0]
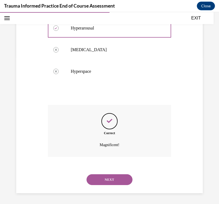
click at [96, 180] on button "NEXT" at bounding box center [110, 179] width 46 height 11
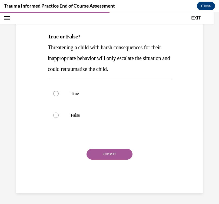
scroll to position [60, 0]
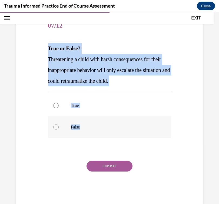
drag, startPoint x: 48, startPoint y: 50, endPoint x: 88, endPoint y: 132, distance: 91.4
click at [88, 132] on div "Question 07/12 True or False? Threatening a child with harsh consequences for t…" at bounding box center [110, 110] width 124 height 190
click at [76, 98] on label "True" at bounding box center [110, 106] width 124 height 22
click at [59, 103] on input "True" at bounding box center [55, 105] width 5 height 5
radio input "true"
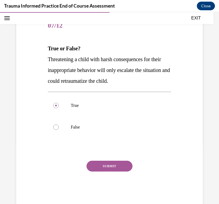
click at [101, 161] on button "SUBMIT" at bounding box center [110, 166] width 46 height 11
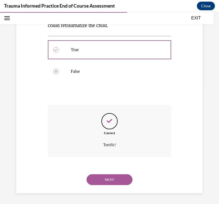
click at [103, 183] on button "NEXT" at bounding box center [110, 179] width 46 height 11
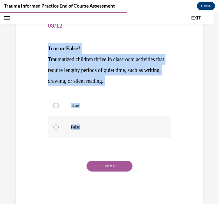
drag, startPoint x: 48, startPoint y: 47, endPoint x: 100, endPoint y: 132, distance: 99.8
click at [100, 132] on div "Question 08/12 True or False? Traumatized children thrive in classroom activiti…" at bounding box center [110, 106] width 126 height 198
copy div "True or False? Traumatized children thrive in classroom activities that require…"
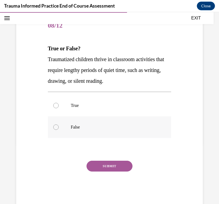
click at [78, 128] on p "False" at bounding box center [114, 126] width 87 height 5
click at [59, 128] on input "False" at bounding box center [55, 126] width 5 height 5
radio input "true"
click at [101, 161] on button "SUBMIT" at bounding box center [110, 166] width 46 height 11
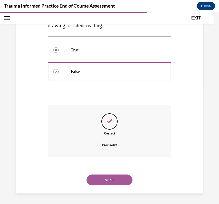
scroll to position [116, 0]
click at [107, 176] on button "NEXT" at bounding box center [110, 179] width 46 height 11
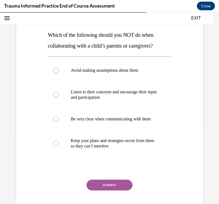
scroll to position [74, 0]
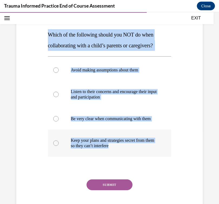
drag, startPoint x: 48, startPoint y: 36, endPoint x: 151, endPoint y: 153, distance: 156.4
click at [151, 153] on div "Question 09/12 Which of the following should you NOT do when collaborating with…" at bounding box center [110, 112] width 124 height 222
copy div "Which of the following should you NOT do when collaborating with a child’s pare…"
click at [135, 71] on p "Avoid making assumptions about them" at bounding box center [114, 69] width 87 height 5
click at [59, 71] on input "Avoid making assumptions about them" at bounding box center [55, 69] width 5 height 5
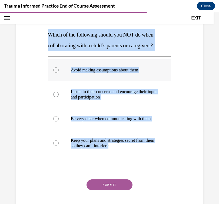
radio input "true"
click at [135, 71] on p "Avoid making assumptions about them" at bounding box center [114, 69] width 87 height 5
click at [59, 71] on input "Avoid making assumptions about them" at bounding box center [55, 69] width 5 height 5
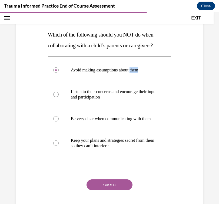
click at [107, 183] on button "SUBMIT" at bounding box center [110, 184] width 46 height 11
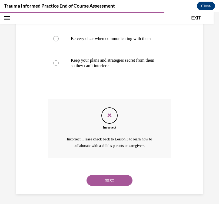
scroll to position [154, 0]
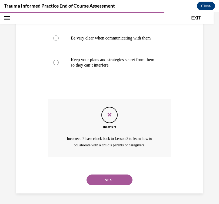
click at [108, 182] on button "NEXT" at bounding box center [110, 179] width 46 height 11
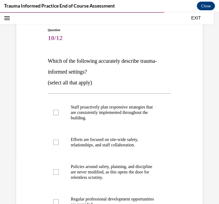
scroll to position [50, 0]
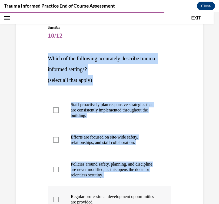
drag, startPoint x: 48, startPoint y: 58, endPoint x: 82, endPoint y: 202, distance: 148.5
click at [85, 191] on div "Question 10/12 Which of the following accurately describe trauma-informed setti…" at bounding box center [110, 163] width 124 height 276
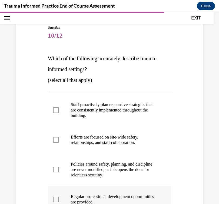
drag, startPoint x: 82, startPoint y: 202, endPoint x: 123, endPoint y: 202, distance: 40.6
click at [123, 202] on label "Regular professional development opportunities are provided." at bounding box center [110, 199] width 124 height 27
click at [59, 202] on input "Regular professional development opportunities are provided." at bounding box center [55, 199] width 5 height 5
checkbox input "true"
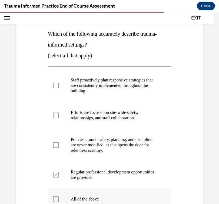
scroll to position [98, 0]
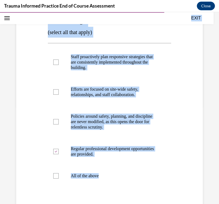
drag, startPoint x: 108, startPoint y: 195, endPoint x: 53, endPoint y: 18, distance: 186.2
click at [53, 18] on div "EXIT Trauma-Informed Practice End of Course Assessment 0% COMPLETE End of Cours…" at bounding box center [109, 108] width 219 height 192
click at [100, 61] on p "Staff proactively plan responsive strategies that are consistently implemented …" at bounding box center [114, 62] width 87 height 16
click at [59, 61] on input "Staff proactively plan responsive strategies that are consistently implemented …" at bounding box center [55, 62] width 5 height 5
click at [100, 61] on p "Staff proactively plan responsive strategies that are consistently implemented …" at bounding box center [114, 62] width 87 height 16
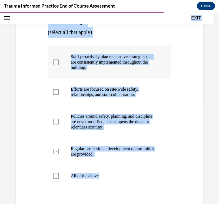
click at [59, 61] on input "Staff proactively plan responsive strategies that are consistently implemented …" at bounding box center [55, 62] width 5 height 5
checkbox input "false"
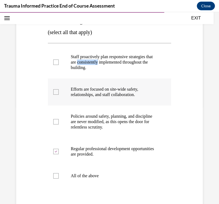
click at [82, 97] on p "Efforts are focused on site-wide safety, relationships, and staff collaboration." at bounding box center [114, 92] width 87 height 11
click at [59, 95] on input "Efforts are focused on site-wide safety, relationships, and staff collaboration." at bounding box center [55, 91] width 5 height 5
checkbox input "true"
click at [87, 68] on p "Staff proactively plan responsive strategies that are consistently implemented …" at bounding box center [114, 62] width 87 height 16
click at [59, 65] on input "Staff proactively plan responsive strategies that are consistently implemented …" at bounding box center [55, 62] width 5 height 5
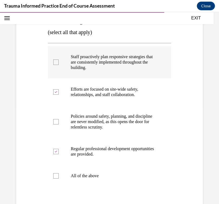
checkbox input "true"
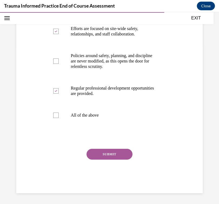
click at [99, 151] on button "SUBMIT" at bounding box center [110, 154] width 46 height 11
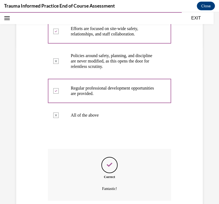
scroll to position [202, 0]
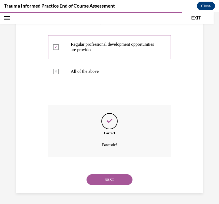
click at [110, 179] on button "NEXT" at bounding box center [110, 179] width 46 height 11
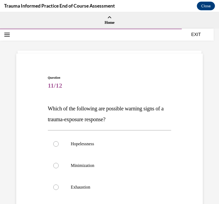
click at [110, 179] on label "Exhaustion" at bounding box center [110, 187] width 124 height 22
click at [59, 184] on input "Exhaustion" at bounding box center [55, 186] width 5 height 5
radio input "true"
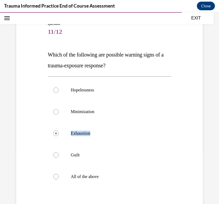
scroll to position [56, 0]
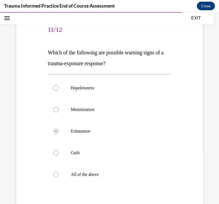
click at [58, 59] on p "Which of the following are possible warning signs of a trauma-exposure response?" at bounding box center [110, 58] width 124 height 22
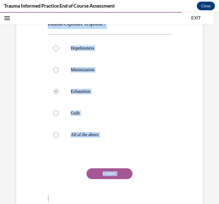
scroll to position [115, 0]
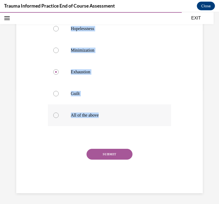
drag, startPoint x: 48, startPoint y: 53, endPoint x: 111, endPoint y: 113, distance: 87.0
click at [111, 113] on div "Question 11/12 Which of the following are possible warning signs of a trauma-ex…" at bounding box center [110, 76] width 124 height 233
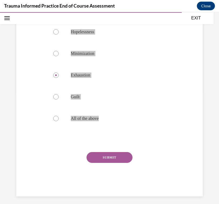
scroll to position [111, 0]
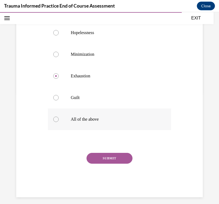
click at [75, 122] on label "All of the above" at bounding box center [110, 119] width 124 height 22
click at [59, 122] on input "All of the above" at bounding box center [55, 119] width 5 height 5
radio input "true"
click at [107, 158] on button "SUBMIT" at bounding box center [110, 158] width 46 height 11
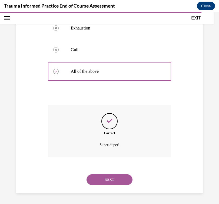
click at [115, 179] on button "NEXT" at bounding box center [110, 179] width 46 height 11
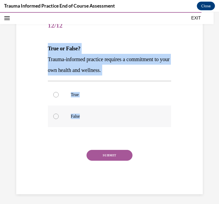
drag, startPoint x: 49, startPoint y: 51, endPoint x: 93, endPoint y: 118, distance: 80.4
click at [93, 118] on div "Question 12/12 True or False? Trauma-informed practice requires a commitment to…" at bounding box center [110, 104] width 124 height 179
click at [75, 95] on p "True" at bounding box center [114, 94] width 87 height 5
click at [59, 95] on input "True" at bounding box center [55, 94] width 5 height 5
radio input "true"
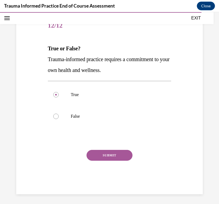
click at [110, 149] on div "Question 12/12 True or False? Trauma-informed practice requires a commitment to…" at bounding box center [110, 104] width 124 height 179
click at [107, 155] on button "SUBMIT" at bounding box center [110, 155] width 46 height 11
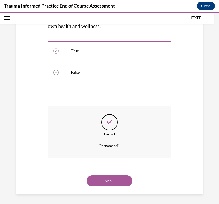
scroll to position [105, 0]
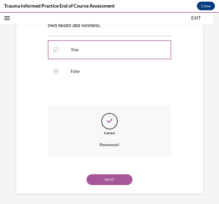
click at [101, 184] on button "NEXT" at bounding box center [110, 179] width 46 height 11
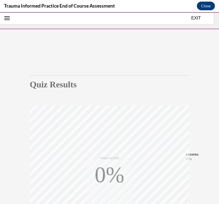
scroll to position [85, 0]
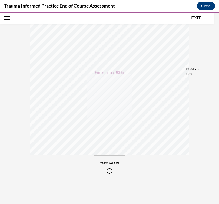
click at [208, 5] on button "Close" at bounding box center [206, 6] width 18 height 9
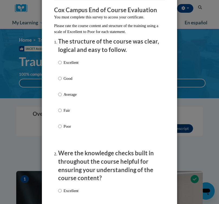
scroll to position [61, 0]
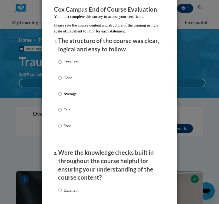
click at [73, 77] on p "Good" at bounding box center [71, 78] width 15 height 6
click at [62, 77] on input "Good" at bounding box center [60, 78] width 4 height 6
radio input "true"
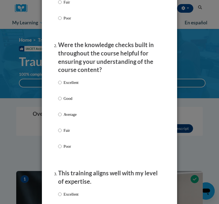
click at [73, 98] on p "Good" at bounding box center [71, 98] width 15 height 6
click at [62, 98] on input "Good" at bounding box center [60, 98] width 4 height 6
radio input "true"
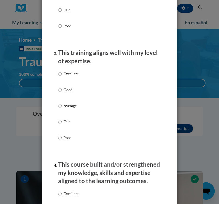
scroll to position [295, 0]
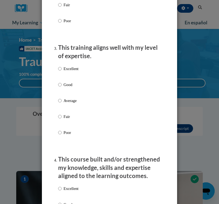
click at [71, 72] on label "Excellent" at bounding box center [68, 73] width 20 height 15
click at [62, 72] on input "Excellent" at bounding box center [60, 69] width 4 height 6
radio input "true"
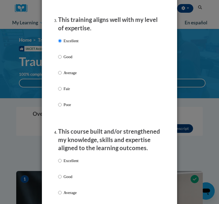
click at [74, 71] on p "Average" at bounding box center [71, 73] width 15 height 6
click at [62, 71] on input "Average" at bounding box center [60, 73] width 4 height 6
radio input "true"
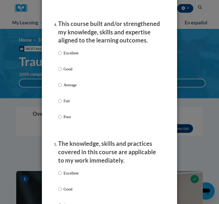
click at [71, 67] on p "Good" at bounding box center [71, 69] width 15 height 6
click at [62, 67] on input "Good" at bounding box center [60, 69] width 4 height 6
radio input "true"
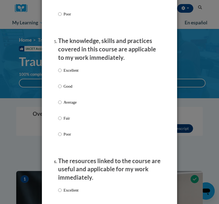
scroll to position [544, 0]
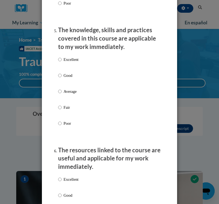
click at [71, 67] on label "Excellent" at bounding box center [68, 64] width 20 height 15
click at [62, 62] on input "Excellent" at bounding box center [60, 60] width 4 height 6
radio input "true"
click at [71, 73] on p "Good" at bounding box center [71, 75] width 15 height 6
click at [62, 73] on input "Good" at bounding box center [60, 75] width 4 height 6
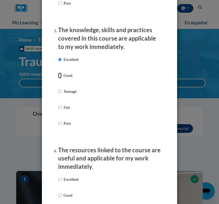
radio input "true"
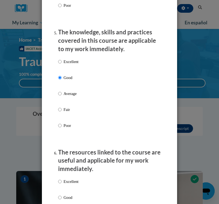
click at [64, 198] on p "Good" at bounding box center [71, 197] width 15 height 6
click at [62, 198] on input "Good" at bounding box center [60, 197] width 4 height 6
radio input "true"
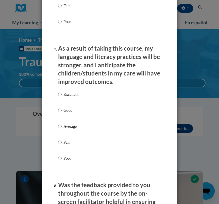
click at [67, 108] on p "Good" at bounding box center [71, 110] width 15 height 6
click at [62, 108] on input "Good" at bounding box center [60, 110] width 4 height 6
radio input "true"
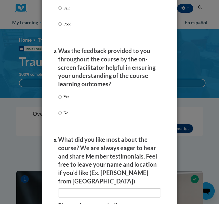
scroll to position [869, 0]
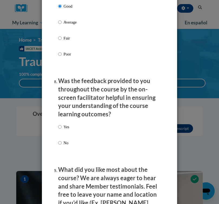
click at [68, 125] on p "Yes" at bounding box center [67, 127] width 6 height 6
click at [62, 125] on input "Yes" at bounding box center [60, 127] width 4 height 6
radio input "true"
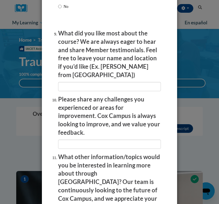
scroll to position [1006, 0]
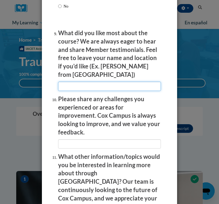
click at [83, 82] on input "textbox" at bounding box center [109, 86] width 103 height 9
type input "I like how it had interactive check ins for understanding"
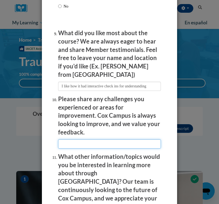
click at [82, 139] on input "textbox" at bounding box center [109, 143] width 103 height 9
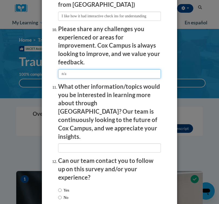
scroll to position [1080, 0]
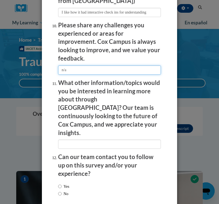
type input "n/a"
click at [85, 113] on li "What other information/topics would you be interested in learning more about th…" at bounding box center [109, 114] width 103 height 70
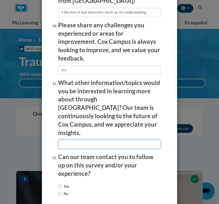
click at [91, 140] on input "textbox" at bounding box center [109, 144] width 103 height 9
type input "n/a"
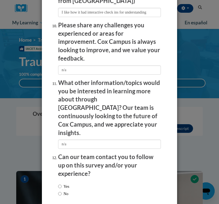
click at [68, 181] on div "Yes No" at bounding box center [63, 190] width 11 height 19
click at [68, 191] on label "No" at bounding box center [63, 194] width 10 height 6
click at [62, 191] on input "No" at bounding box center [60, 194] width 4 height 6
radio input "true"
